Goal: Communication & Community: Answer question/provide support

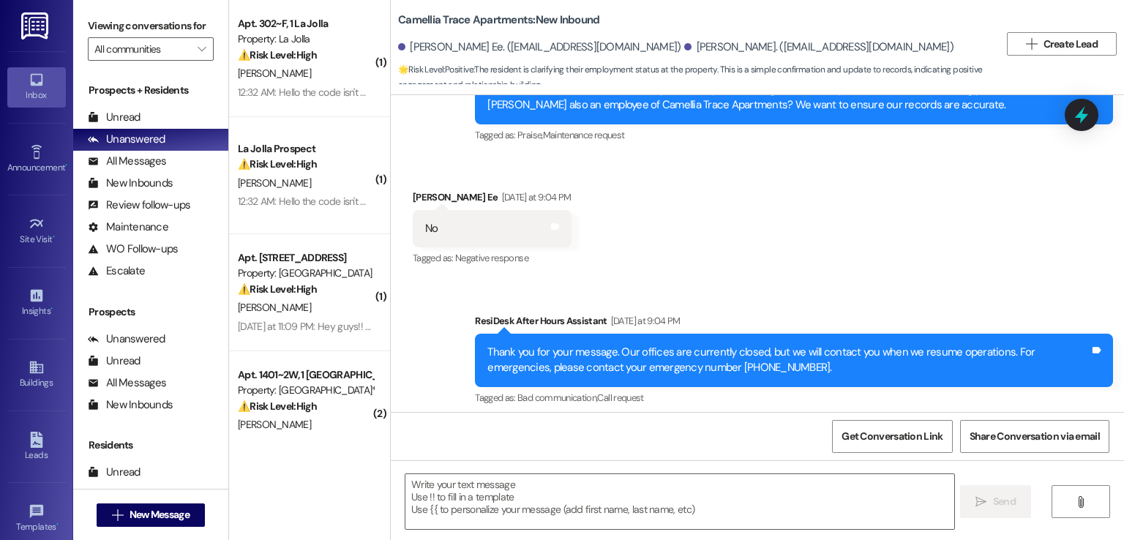
scroll to position [392, 0]
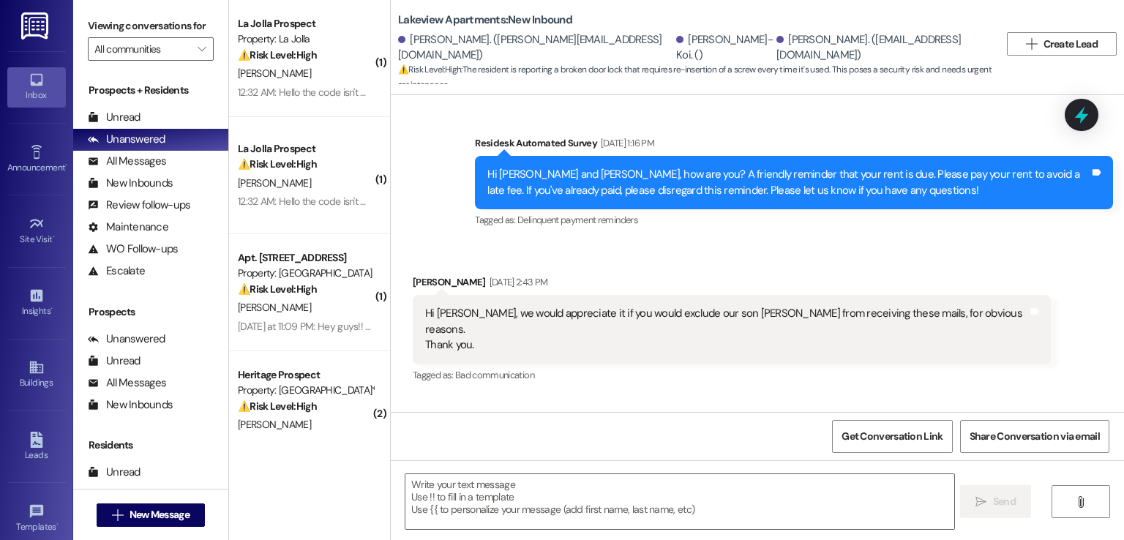
scroll to position [21906, 0]
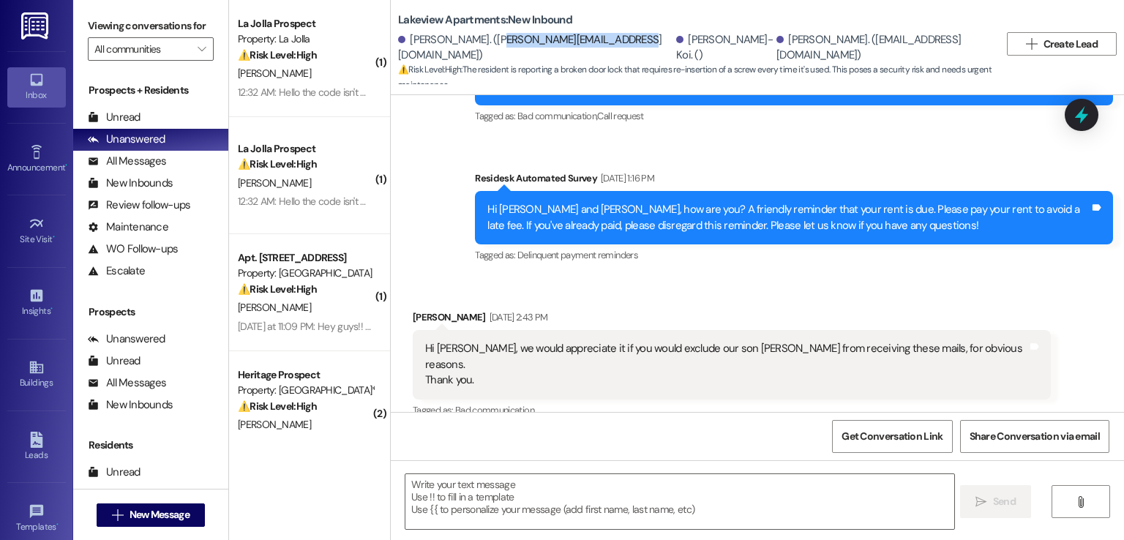
drag, startPoint x: 595, startPoint y: 44, endPoint x: 477, endPoint y: 47, distance: 117.9
click at [477, 47] on div "[PERSON_NAME]. ([PERSON_NAME][EMAIL_ADDRESS][DOMAIN_NAME])" at bounding box center [535, 47] width 274 height 31
copy div "[PERSON_NAME][EMAIL_ADDRESS][DOMAIN_NAME]"
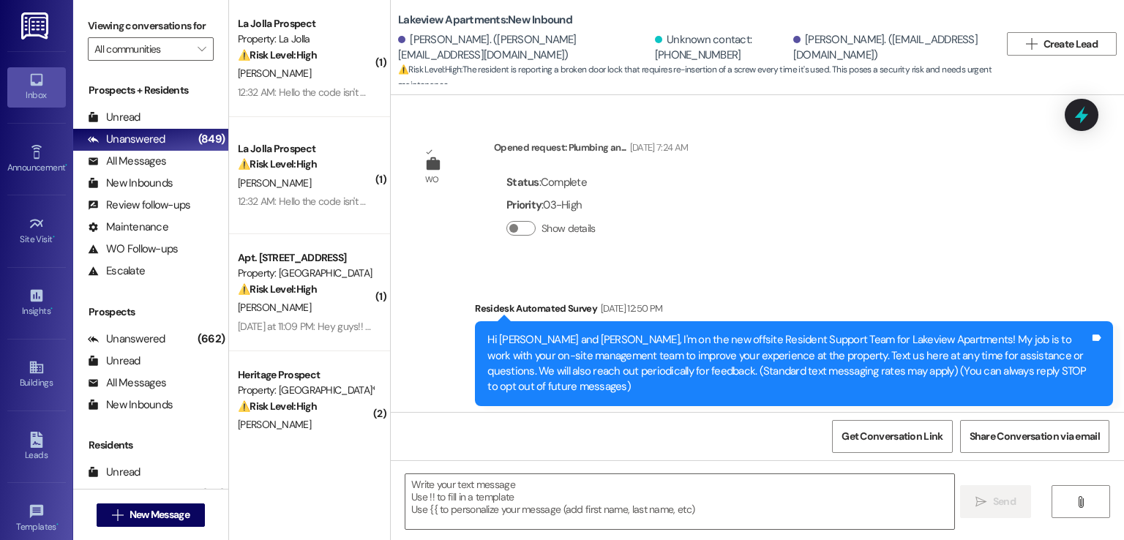
scroll to position [23516, 0]
